Goal: Task Accomplishment & Management: Manage account settings

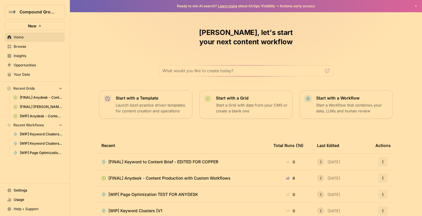
click at [28, 45] on span "Browse" at bounding box center [38, 46] width 49 height 5
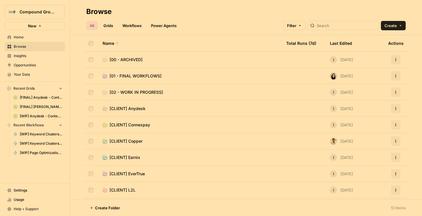
click at [146, 175] on link "[CLIENT] EverTrue" at bounding box center [190, 174] width 174 height 6
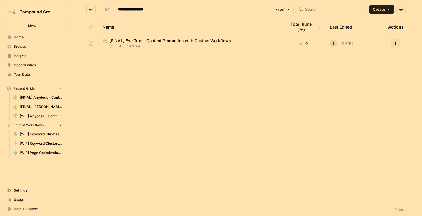
click at [154, 41] on span "[FINAL] EverTrue - Content Production with Custom Workflows" at bounding box center [169, 41] width 121 height 6
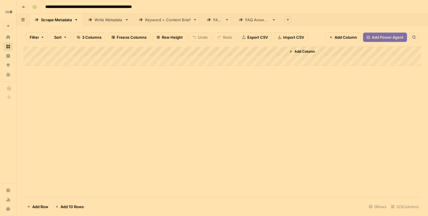
click at [108, 23] on link "Write Metadata" at bounding box center [108, 20] width 51 height 12
click at [87, 61] on div "Add Column" at bounding box center [223, 56] width 398 height 19
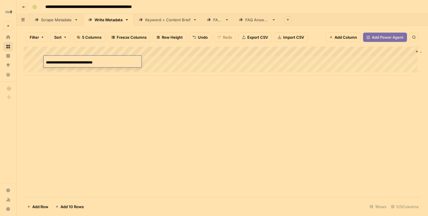
type input "**********"
click at [72, 71] on div "Add Column" at bounding box center [223, 61] width 398 height 29
click at [61, 72] on div "Add Column" at bounding box center [223, 66] width 398 height 39
click at [57, 70] on div "Add Column" at bounding box center [223, 66] width 398 height 39
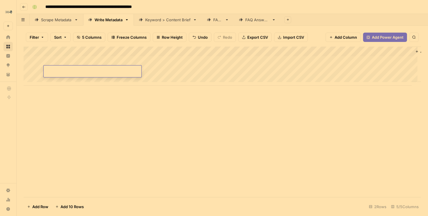
type input "**********"
click at [105, 77] on div "Add Column" at bounding box center [223, 66] width 398 height 39
click at [103, 78] on div "Add Column" at bounding box center [223, 96] width 398 height 98
click at [78, 88] on div "Add Column" at bounding box center [223, 96] width 398 height 98
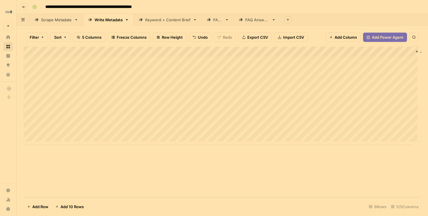
click at [59, 100] on div "Add Column" at bounding box center [223, 96] width 398 height 98
click at [63, 97] on div "Add Column" at bounding box center [223, 96] width 398 height 98
type input "**********"
click at [190, 175] on div "Add Column" at bounding box center [223, 122] width 398 height 151
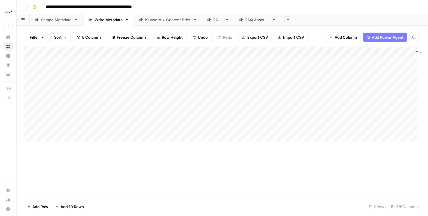
click at [282, 192] on div "Add Column" at bounding box center [223, 122] width 398 height 151
click at [248, 52] on div "Add Column" at bounding box center [223, 96] width 398 height 98
click at [259, 67] on span "All Rows" at bounding box center [270, 65] width 37 height 6
drag, startPoint x: 95, startPoint y: 109, endPoint x: 125, endPoint y: 110, distance: 29.4
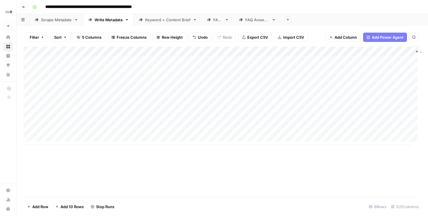
click at [98, 109] on div "Add Column" at bounding box center [223, 96] width 398 height 98
click at [250, 111] on div "Add Column" at bounding box center [223, 96] width 398 height 98
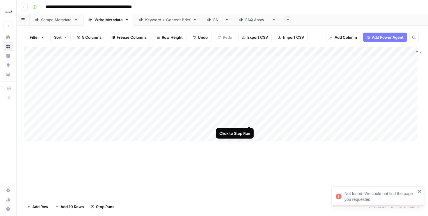
click at [250, 121] on div "Add Column" at bounding box center [223, 96] width 398 height 98
click at [250, 130] on div "Add Column" at bounding box center [223, 96] width 398 height 98
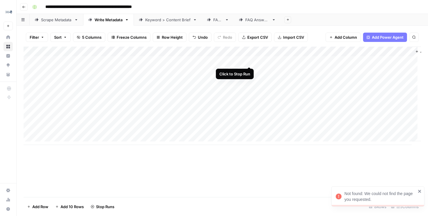
click at [248, 59] on div "Add Column" at bounding box center [223, 96] width 398 height 98
click at [250, 70] on div "Add Column" at bounding box center [223, 96] width 398 height 98
click at [250, 80] on div "Add Column" at bounding box center [223, 96] width 398 height 98
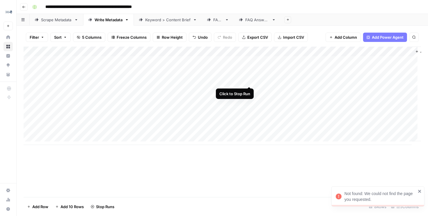
click at [251, 91] on div "Add Column" at bounding box center [223, 96] width 398 height 98
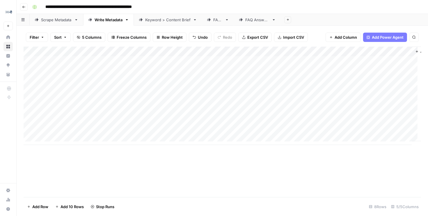
click at [250, 98] on div "Add Column" at bounding box center [223, 96] width 398 height 98
click at [250, 109] on div "Add Column" at bounding box center [223, 96] width 398 height 98
click at [84, 112] on div "Add Column" at bounding box center [223, 96] width 398 height 98
click at [101, 112] on div "Add Column" at bounding box center [223, 96] width 398 height 98
click at [133, 60] on div "Add Column" at bounding box center [223, 96] width 398 height 98
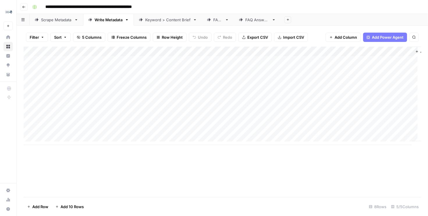
click at [220, 178] on div "Add Column" at bounding box center [223, 122] width 398 height 151
click at [106, 109] on div "Add Column" at bounding box center [223, 96] width 398 height 98
click at [31, 111] on div "Add Column" at bounding box center [223, 96] width 398 height 98
click at [31, 120] on div "Add Column" at bounding box center [223, 96] width 398 height 98
click at [27, 131] on div "Add Column" at bounding box center [223, 96] width 398 height 98
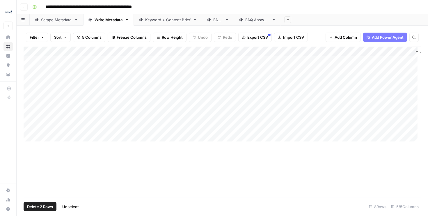
click at [47, 207] on span "Delete 2 Rows" at bounding box center [40, 207] width 26 height 6
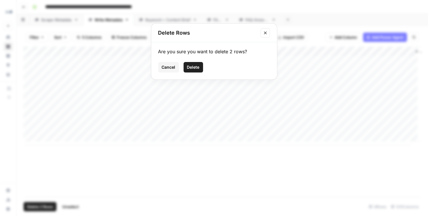
click at [200, 68] on button "Delete" at bounding box center [194, 67] width 20 height 10
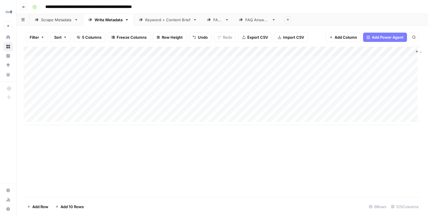
click at [82, 112] on div "Add Column" at bounding box center [223, 86] width 398 height 79
click at [51, 120] on div "Add Column" at bounding box center [223, 86] width 398 height 79
click at [53, 129] on div "Add Column" at bounding box center [223, 91] width 398 height 89
click at [59, 140] on div "Add Column" at bounding box center [223, 96] width 398 height 98
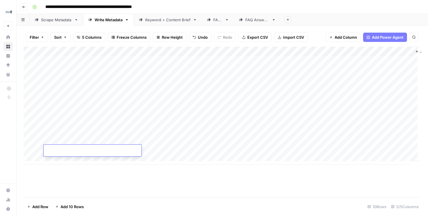
click at [61, 161] on div "Add Column" at bounding box center [223, 106] width 398 height 118
click at [106, 62] on div "Add Column" at bounding box center [223, 111] width 398 height 128
click at [77, 120] on div "Add Column" at bounding box center [223, 111] width 398 height 128
click at [78, 71] on div "Add Column" at bounding box center [223, 111] width 398 height 128
click at [73, 128] on div "Add Column" at bounding box center [223, 111] width 398 height 128
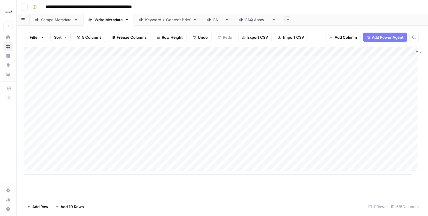
click at [82, 79] on div "Add Column" at bounding box center [223, 111] width 398 height 128
click at [73, 141] on div "Add Column" at bounding box center [223, 111] width 398 height 128
click at [83, 87] on div "Add Column" at bounding box center [223, 111] width 398 height 128
click at [79, 148] on div "Add Column" at bounding box center [223, 111] width 398 height 128
click at [84, 103] on div "Add Column" at bounding box center [223, 111] width 398 height 128
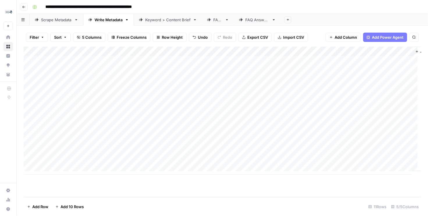
click at [84, 161] on div "Add Column" at bounding box center [223, 111] width 398 height 128
drag, startPoint x: 83, startPoint y: 109, endPoint x: 85, endPoint y: 61, distance: 48.4
click at [85, 63] on div "Add Column" at bounding box center [223, 111] width 398 height 128
click at [31, 62] on div "Add Column" at bounding box center [223, 111] width 398 height 128
click at [31, 74] on div "Add Column" at bounding box center [223, 111] width 398 height 128
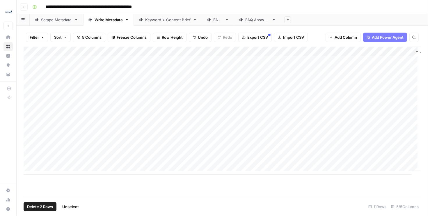
click at [30, 70] on div "Add Column" at bounding box center [223, 111] width 398 height 128
click at [30, 83] on div "Add Column" at bounding box center [223, 111] width 398 height 128
click at [31, 92] on div "Add Column" at bounding box center [223, 111] width 398 height 128
click at [30, 100] on div "Add Column" at bounding box center [223, 111] width 398 height 128
click at [30, 109] on div "Add Column" at bounding box center [223, 111] width 398 height 128
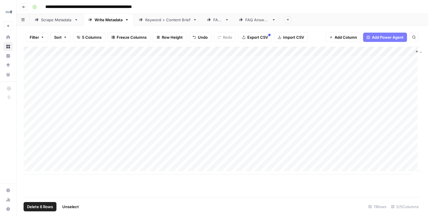
click at [37, 206] on span "Delete 6 Rows" at bounding box center [40, 207] width 26 height 6
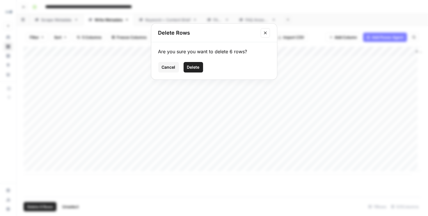
drag, startPoint x: 188, startPoint y: 67, endPoint x: 191, endPoint y: 74, distance: 7.8
click at [188, 67] on span "Delete" at bounding box center [193, 67] width 13 height 6
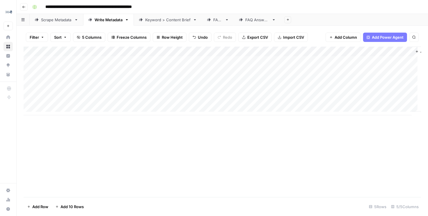
click at [249, 54] on div "Add Column" at bounding box center [223, 81] width 398 height 69
click at [258, 63] on span "All Rows" at bounding box center [270, 65] width 37 height 6
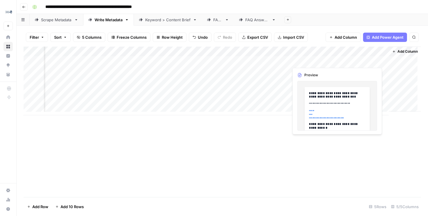
click at [361, 60] on div "Add Column" at bounding box center [223, 81] width 398 height 69
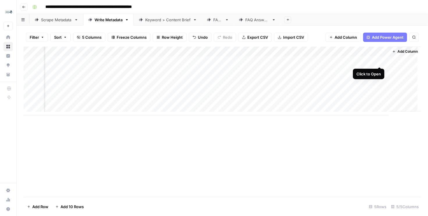
click at [380, 61] on div "Add Column" at bounding box center [223, 81] width 398 height 69
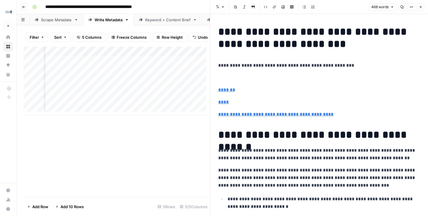
click at [423, 6] on icon "button" at bounding box center [420, 6] width 3 height 3
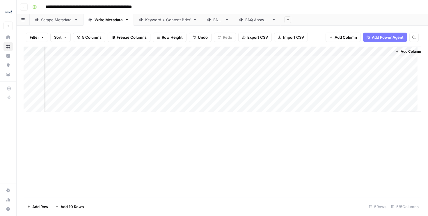
scroll to position [0, 27]
click at [405, 52] on span "Add Column" at bounding box center [408, 51] width 20 height 5
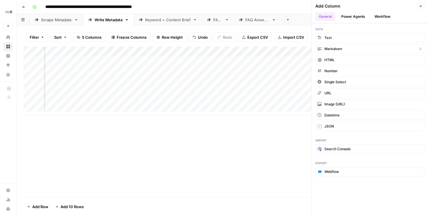
click at [368, 49] on button "Markdown" at bounding box center [370, 48] width 109 height 9
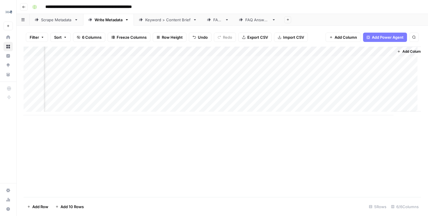
scroll to position [0, 111]
click at [342, 64] on div "Add Column" at bounding box center [223, 81] width 398 height 69
click at [215, 60] on div "Add Column" at bounding box center [223, 81] width 398 height 69
click at [247, 61] on div "Add Column" at bounding box center [223, 81] width 398 height 69
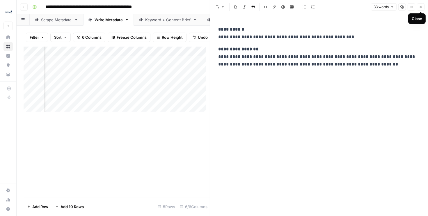
click at [421, 8] on icon "button" at bounding box center [420, 6] width 3 height 3
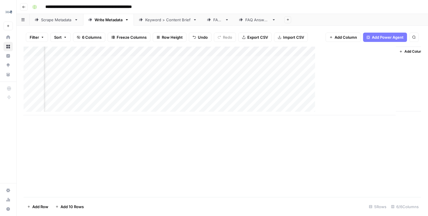
scroll to position [0, 104]
click at [226, 52] on div "Add Column" at bounding box center [223, 81] width 398 height 69
click at [182, 61] on div "Add Column" at bounding box center [223, 81] width 398 height 69
click at [208, 49] on div "Add Column" at bounding box center [223, 81] width 398 height 69
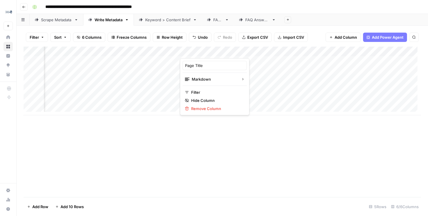
click at [209, 50] on div at bounding box center [206, 53] width 53 height 12
click at [206, 65] on input "Page Title" at bounding box center [214, 66] width 59 height 6
drag, startPoint x: 192, startPoint y: 65, endPoint x: 213, endPoint y: 65, distance: 21.0
click at [212, 65] on input "Page Title" at bounding box center [214, 66] width 59 height 6
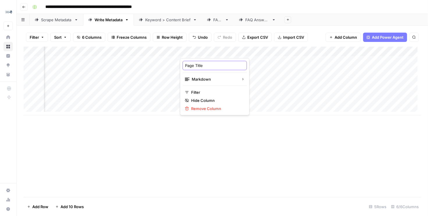
type input "Page Title"
click at [342, 171] on div "Add Column" at bounding box center [223, 122] width 398 height 151
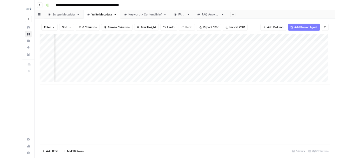
scroll to position [0, 0]
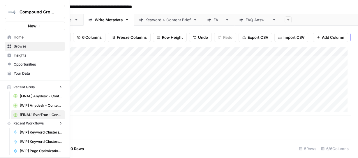
click at [9, 12] on img "Workspace: Compound Growth" at bounding box center [12, 12] width 10 height 10
click at [30, 11] on span "Compound Growth" at bounding box center [37, 12] width 35 height 6
click at [21, 10] on span "Compound Growth" at bounding box center [37, 12] width 35 height 6
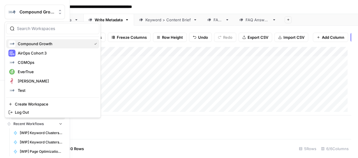
click at [30, 45] on span "Compound Growth" at bounding box center [54, 44] width 72 height 6
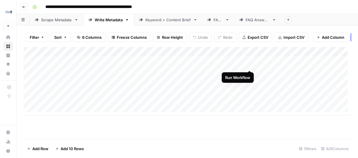
click at [250, 64] on div "Add Column" at bounding box center [187, 81] width 327 height 69
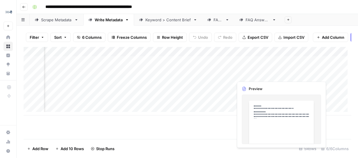
click at [262, 75] on div "Add Column" at bounding box center [187, 81] width 327 height 69
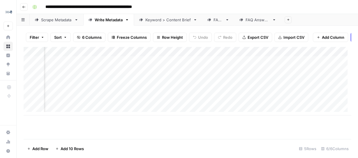
click at [280, 75] on div "Add Column" at bounding box center [187, 81] width 327 height 69
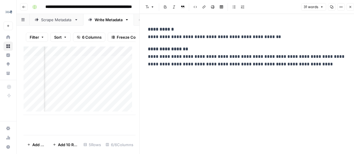
click at [351, 8] on icon "button" at bounding box center [350, 6] width 3 height 3
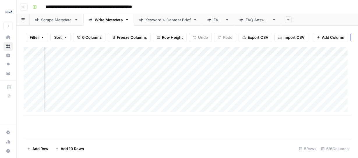
click at [53, 21] on div "Scrape Metadata" at bounding box center [56, 20] width 31 height 6
click at [146, 20] on div "Keyword > Content Brief" at bounding box center [167, 20] width 45 height 6
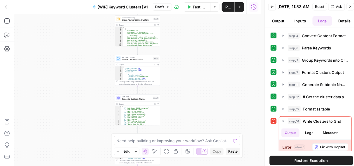
click at [137, 154] on button "Zoom In" at bounding box center [135, 151] width 7 height 7
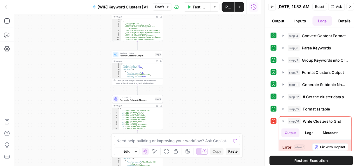
click at [136, 153] on button "Zoom In" at bounding box center [135, 151] width 7 height 7
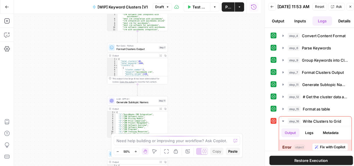
click at [136, 153] on button "Zoom In" at bounding box center [135, 151] width 7 height 7
click at [136, 153] on icon "button" at bounding box center [135, 151] width 3 height 3
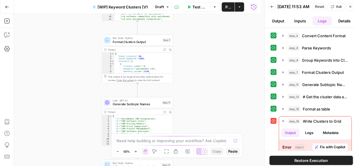
click at [136, 153] on icon "button" at bounding box center [136, 152] width 2 height 2
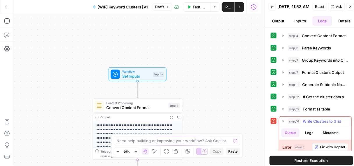
click at [282, 122] on icon "button" at bounding box center [283, 121] width 5 height 5
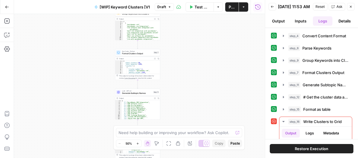
click at [138, 143] on icon "button" at bounding box center [138, 143] width 2 height 2
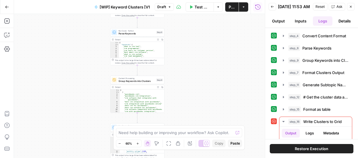
click at [136, 143] on span "Zoom In" at bounding box center [136, 143] width 0 height 0
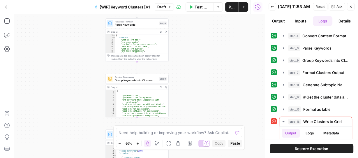
click at [136, 143] on button "Zoom In" at bounding box center [137, 143] width 7 height 7
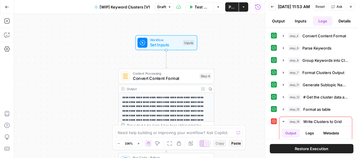
drag, startPoint x: 201, startPoint y: 69, endPoint x: 232, endPoint y: 40, distance: 42.0
click at [232, 40] on div "Workflow Set Inputs Inputs Content Processing Convert Content Format Step 4 Out…" at bounding box center [139, 86] width 251 height 144
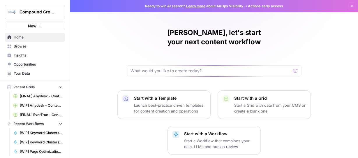
click at [22, 40] on link "Home" at bounding box center [35, 37] width 60 height 9
click at [21, 45] on span "Browse" at bounding box center [38, 46] width 49 height 5
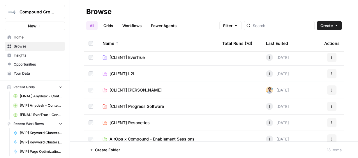
scroll to position [93, 0]
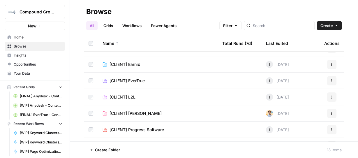
click at [19, 75] on span "Your Data" at bounding box center [38, 73] width 49 height 5
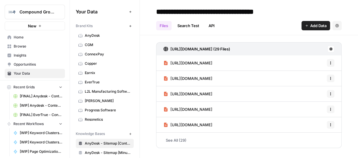
click at [102, 36] on span "AnyDesk" at bounding box center [108, 35] width 46 height 5
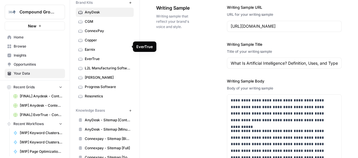
scroll to position [47, 0]
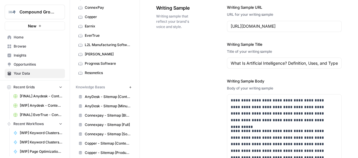
click at [93, 94] on span "AnyDesk - Sitemap [Content Resources]" at bounding box center [108, 96] width 46 height 5
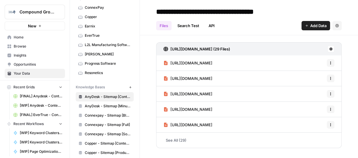
drag, startPoint x: 131, startPoint y: 12, endPoint x: 101, endPoint y: 12, distance: 30.3
click at [101, 12] on div "Your Data Add Data Brand Kits New AnyDesk CGM ConnexPay Copper Earnix EverTrue …" at bounding box center [214, 79] width 288 height 158
click at [234, 20] on div "Files Search Test API Add Data Settings" at bounding box center [248, 23] width 185 height 14
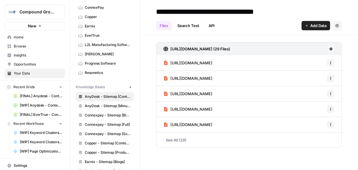
scroll to position [19, 0]
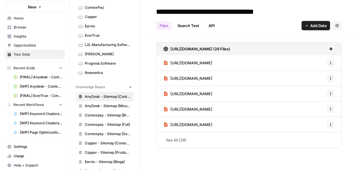
click at [30, 144] on span "Settings" at bounding box center [38, 146] width 49 height 5
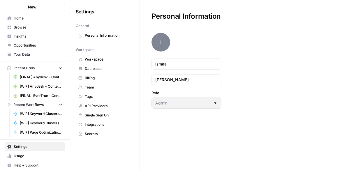
click at [95, 83] on link "Team" at bounding box center [105, 87] width 58 height 9
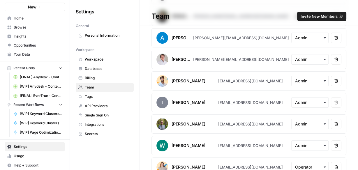
scroll to position [55, 0]
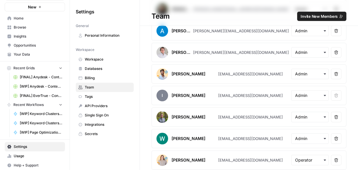
click at [314, 16] on span "Invite New Members" at bounding box center [319, 16] width 37 height 6
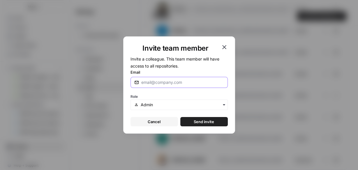
drag, startPoint x: 151, startPoint y: 84, endPoint x: 153, endPoint y: 87, distance: 3.7
click at [151, 84] on input "Email" at bounding box center [182, 82] width 83 height 6
paste input "thanos@compoundgrowthmarketing.com"
type input "thanos@compoundgrowthmarketing.com"
click at [147, 108] on div "button" at bounding box center [178, 105] width 97 height 10
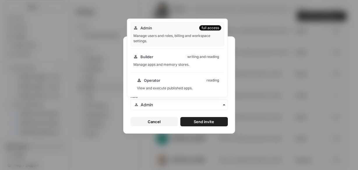
click at [151, 85] on div "Operator reading View and execute published apps." at bounding box center [179, 84] width 90 height 19
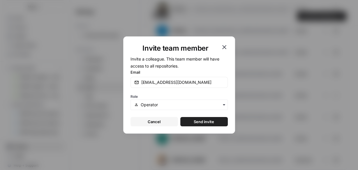
click at [196, 117] on button "Send invite" at bounding box center [203, 121] width 47 height 9
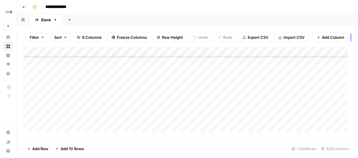
scroll to position [722, 0]
